Goal: Use online tool/utility

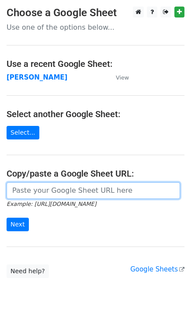
drag, startPoint x: 36, startPoint y: 195, endPoint x: 34, endPoint y: 200, distance: 5.5
click at [36, 194] on input "url" at bounding box center [93, 190] width 173 height 17
paste input "[URL][DOMAIN_NAME]"
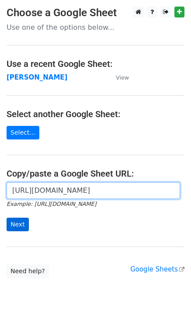
type input "[URL][DOMAIN_NAME]"
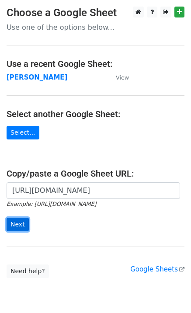
click at [22, 221] on input "Next" at bounding box center [18, 224] width 22 height 14
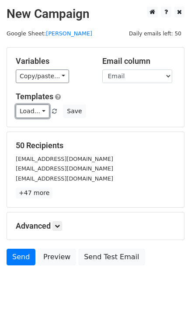
click at [40, 107] on link "Load..." at bounding box center [33, 111] width 34 height 14
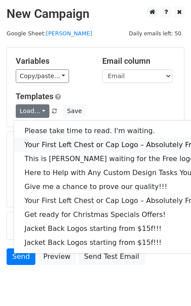
drag, startPoint x: 51, startPoint y: 145, endPoint x: 43, endPoint y: 141, distance: 9.4
click at [50, 145] on link "Your First Left Chest or Cap Logo – Absolutely Free" at bounding box center [118, 145] width 208 height 14
